Goal: Information Seeking & Learning: Learn about a topic

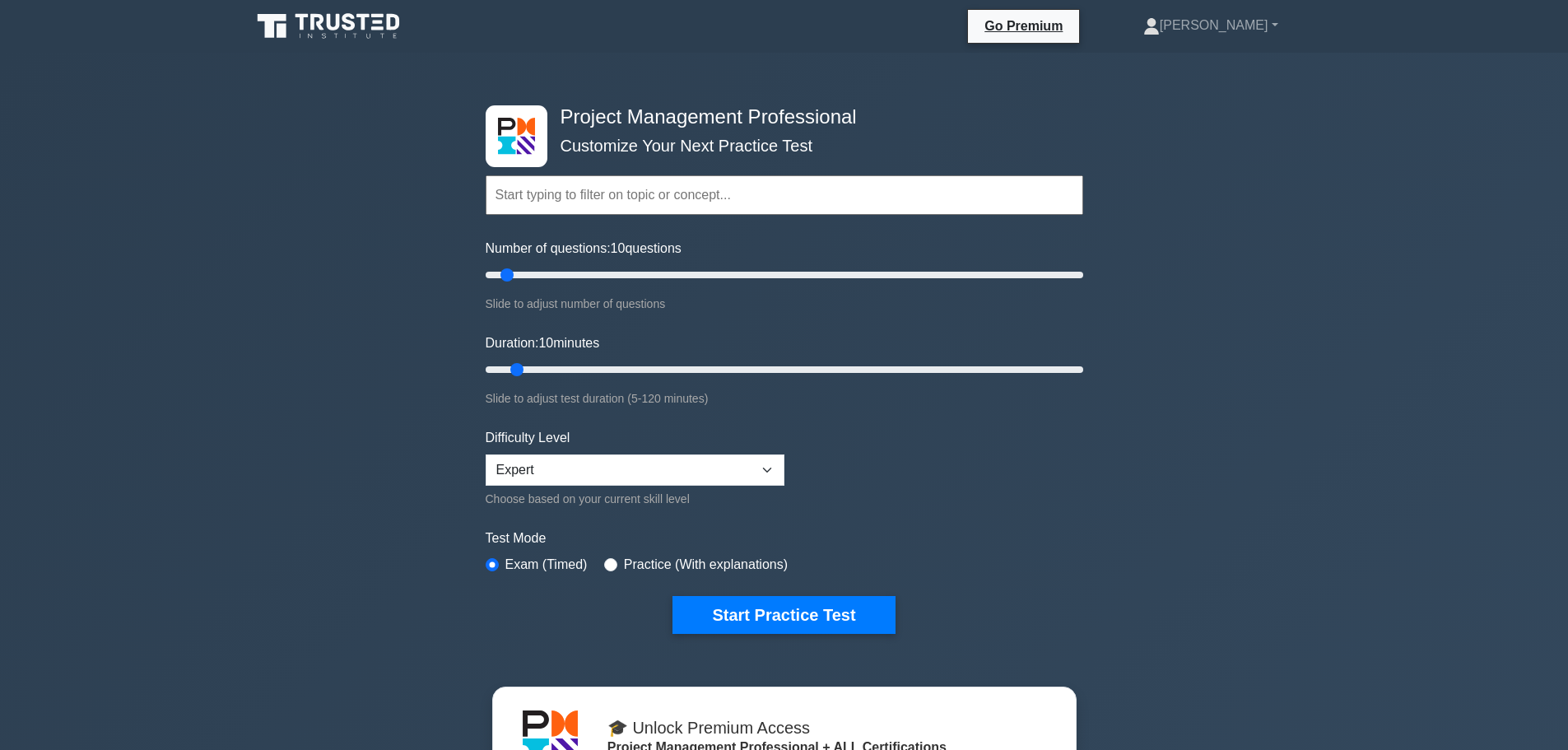
click at [346, 409] on div "Project Management Professional Customize Your Next Practice Test Topics Scope …" at bounding box center [784, 594] width 1568 height 1082
